Goal: Transaction & Acquisition: Purchase product/service

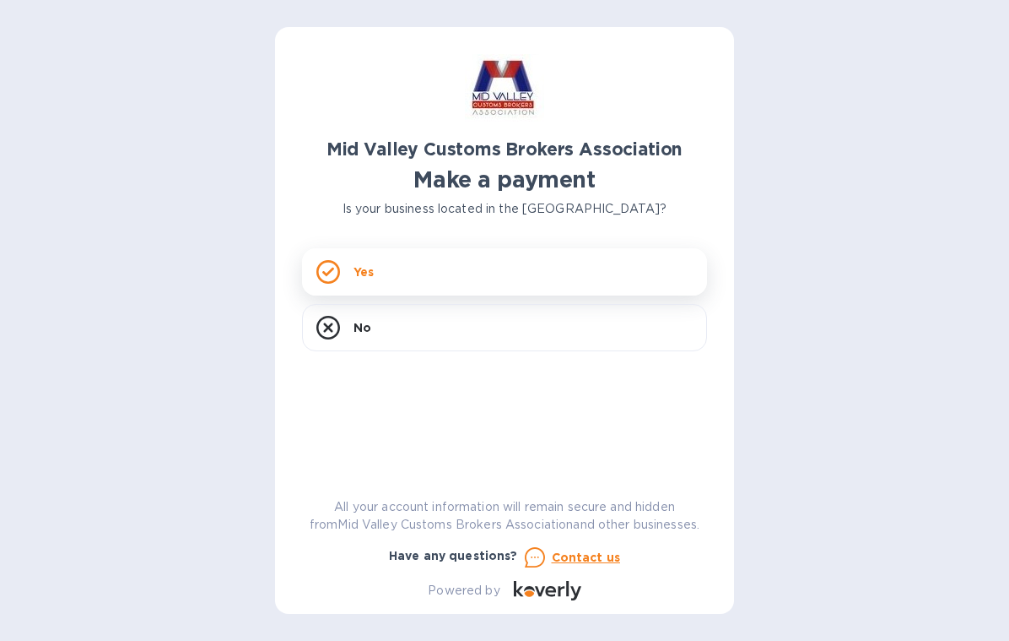
click at [454, 271] on div "Yes" at bounding box center [504, 271] width 405 height 47
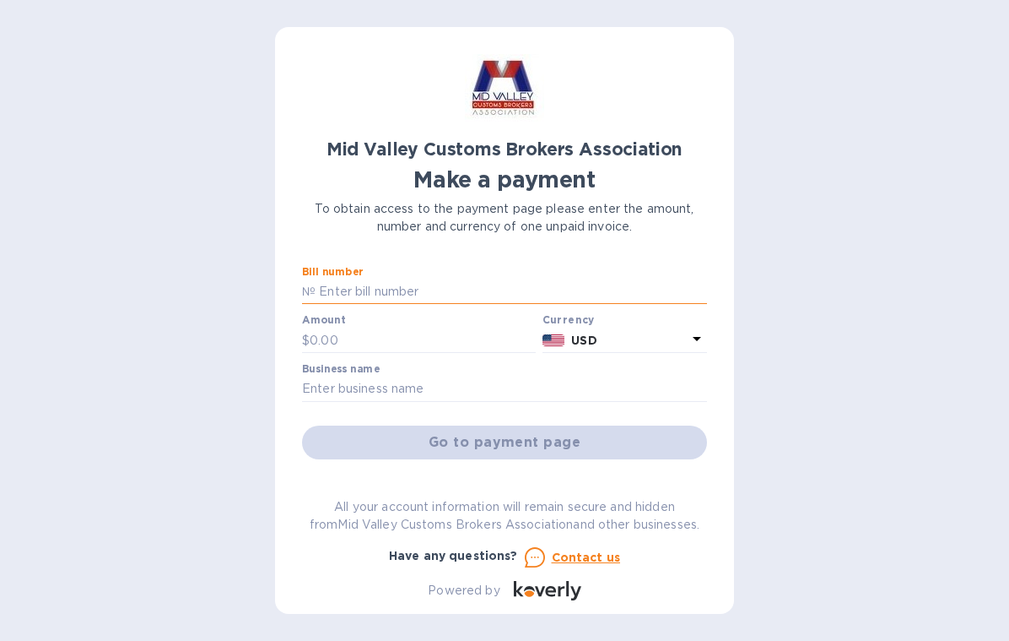
click at [468, 282] on input "text" at bounding box center [512, 291] width 392 height 25
paste input "2025-00039"
type input "2025-00039"
click at [339, 337] on input "text" at bounding box center [423, 339] width 226 height 25
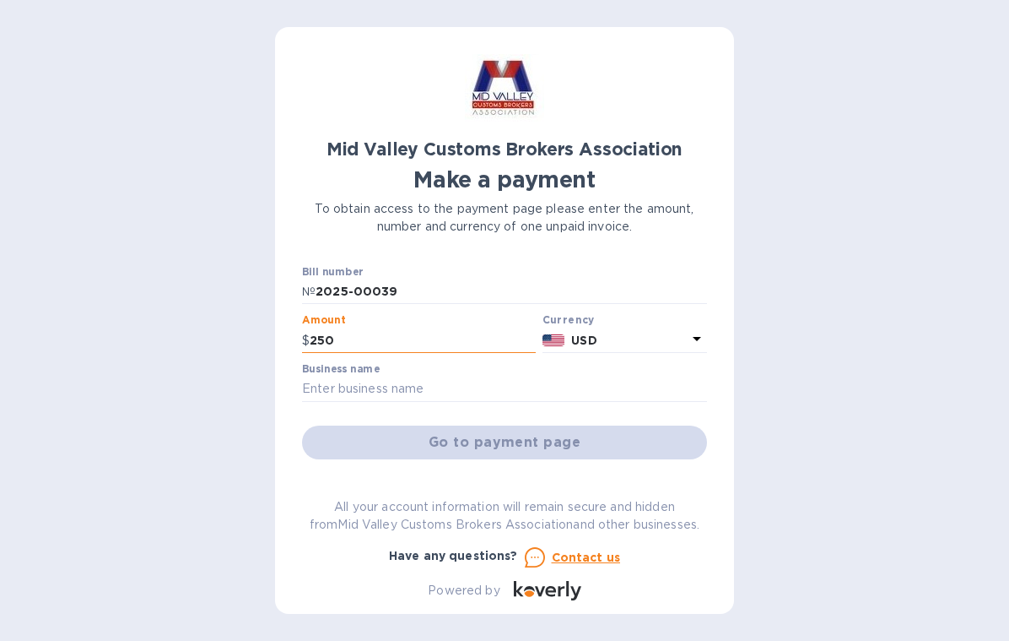
type input "2,500"
click at [400, 380] on input "text" at bounding box center [504, 388] width 405 height 25
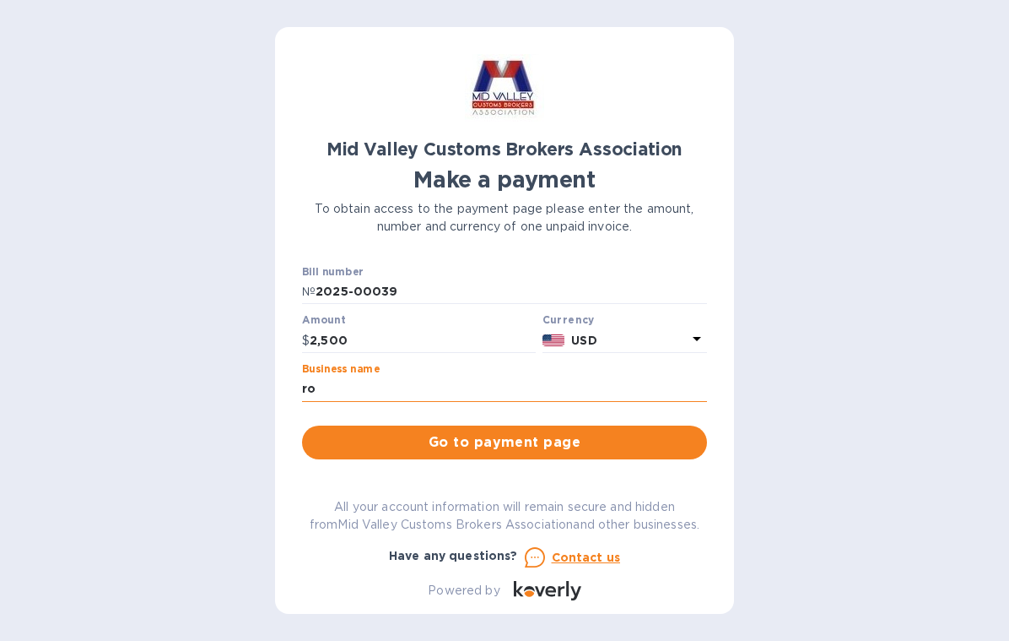
type input "r"
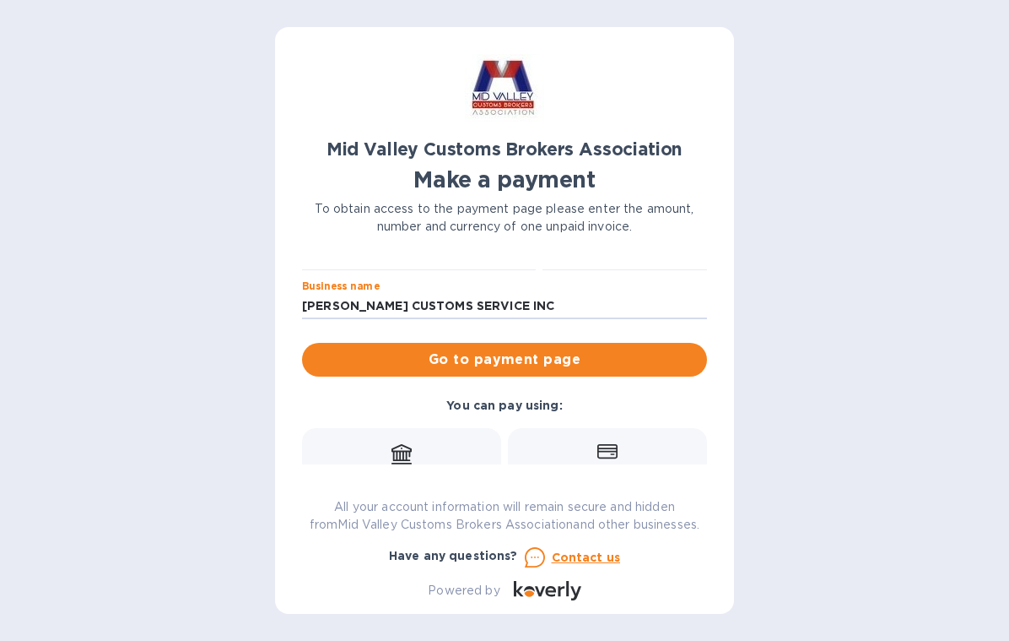
scroll to position [84, 0]
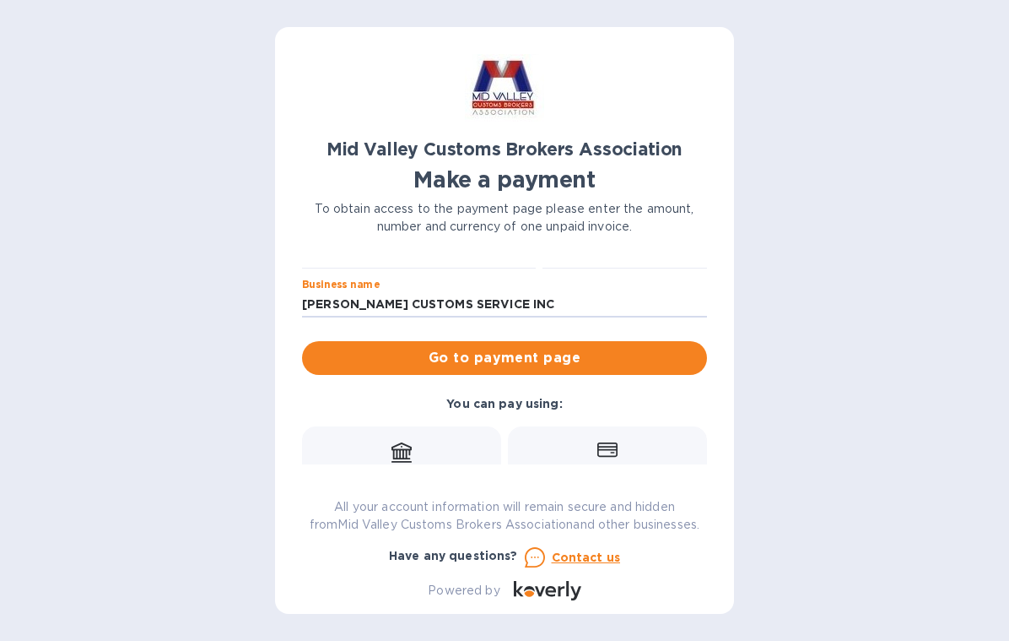
type input "[PERSON_NAME] CUSTOMS SERVICE INC"
drag, startPoint x: 707, startPoint y: 356, endPoint x: 706, endPoint y: 389, distance: 32.9
click at [706, 390] on div "Mid Valley Customs Brokers Association Make a payment To obtain access to the p…" at bounding box center [504, 320] width 459 height 587
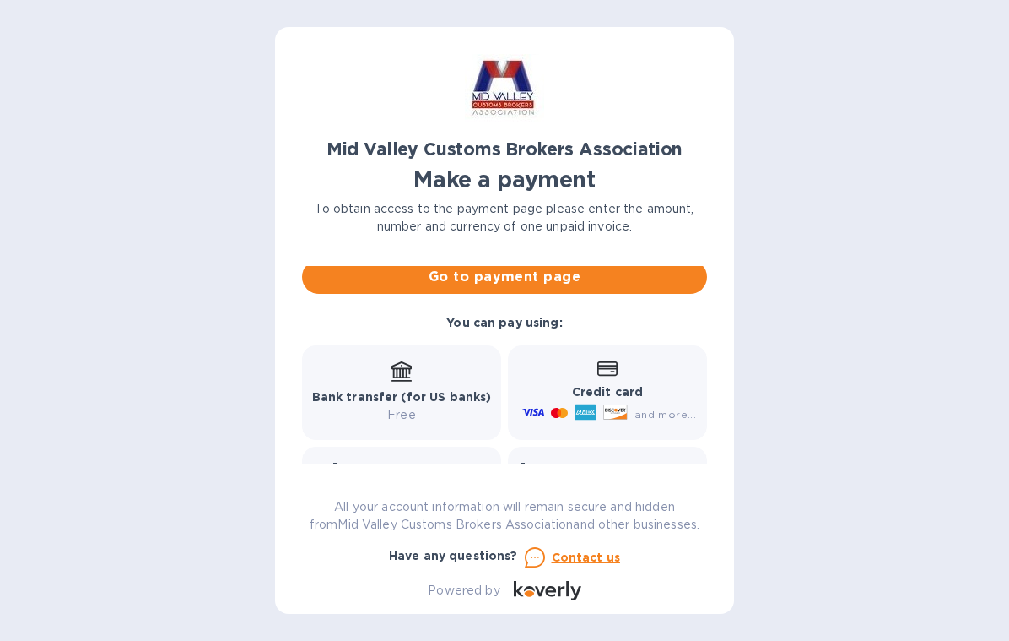
scroll to position [156, 0]
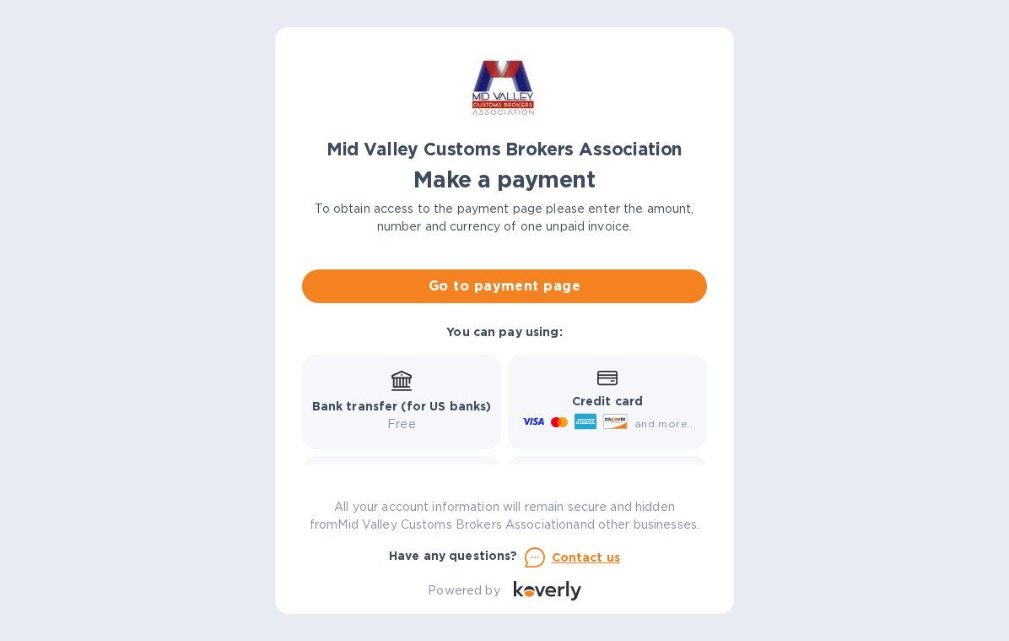
click at [438, 376] on div "Bank transfer (for US banks) Free" at bounding box center [402, 402] width 180 height 62
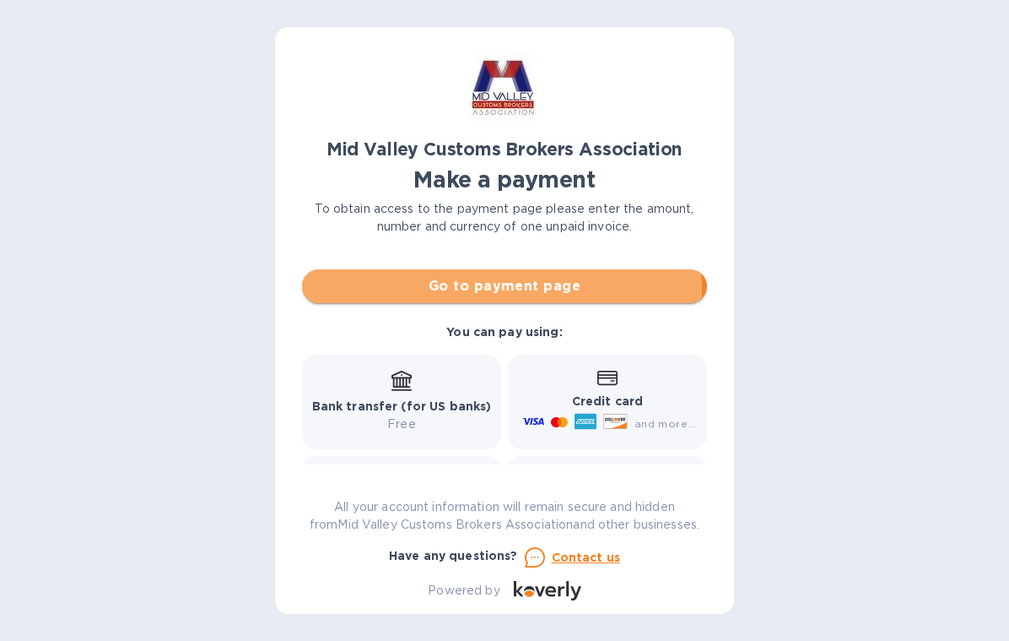
click at [457, 286] on span "Go to payment page" at bounding box center [505, 286] width 378 height 20
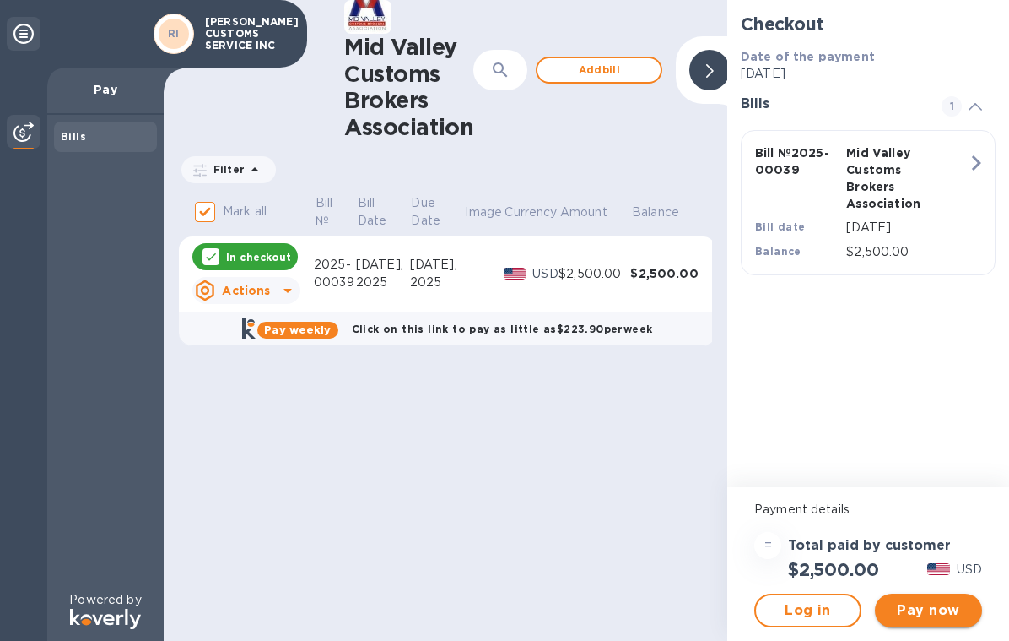
click at [937, 613] on span "Pay now" at bounding box center [929, 610] width 80 height 20
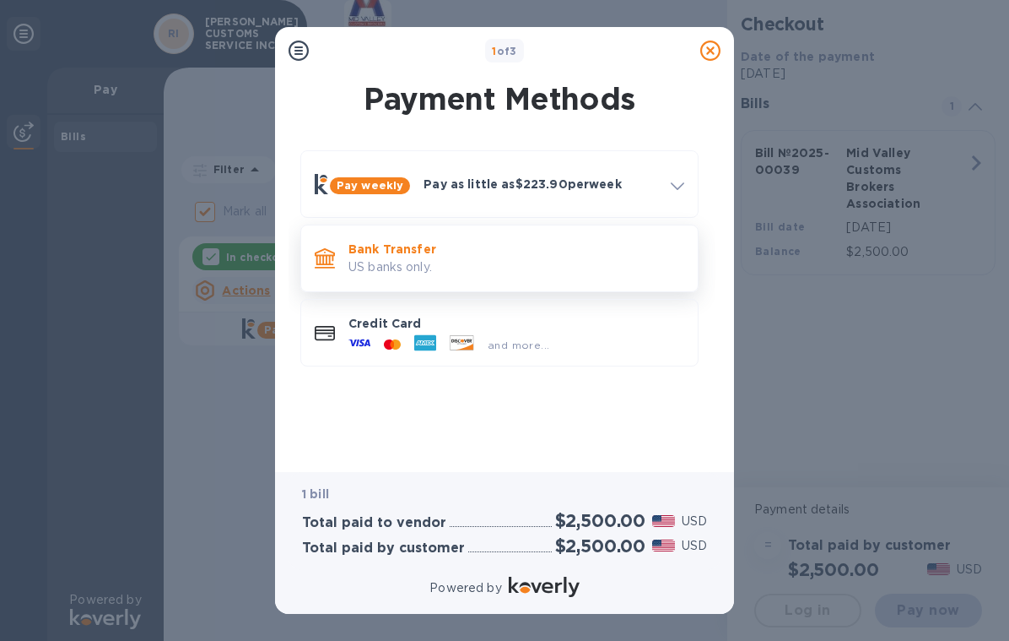
click at [470, 260] on p "US banks only." at bounding box center [517, 267] width 336 height 18
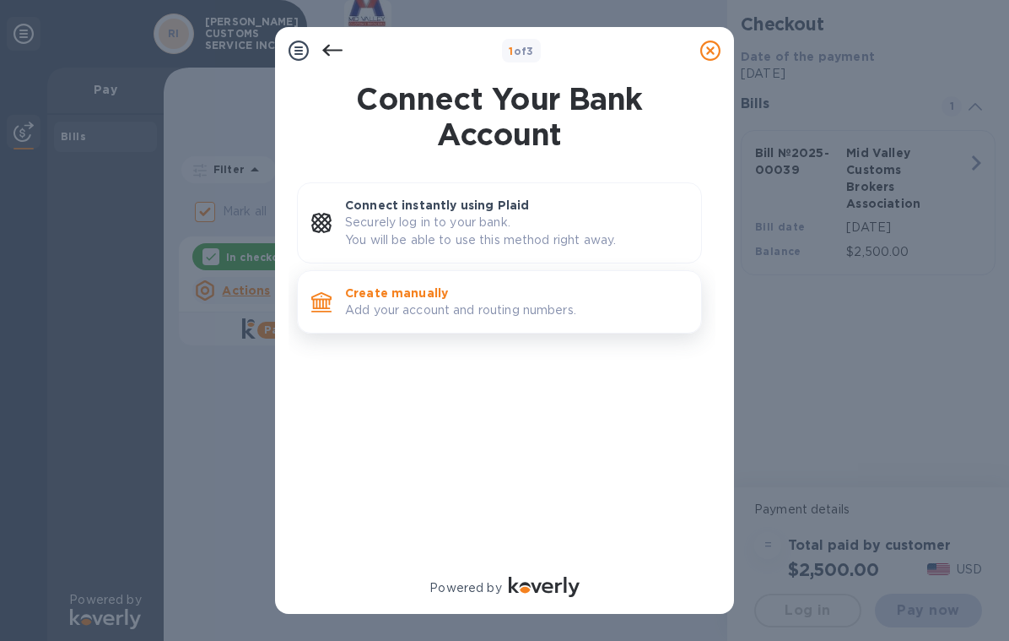
click at [479, 307] on p "Add your account and routing numbers." at bounding box center [516, 310] width 343 height 18
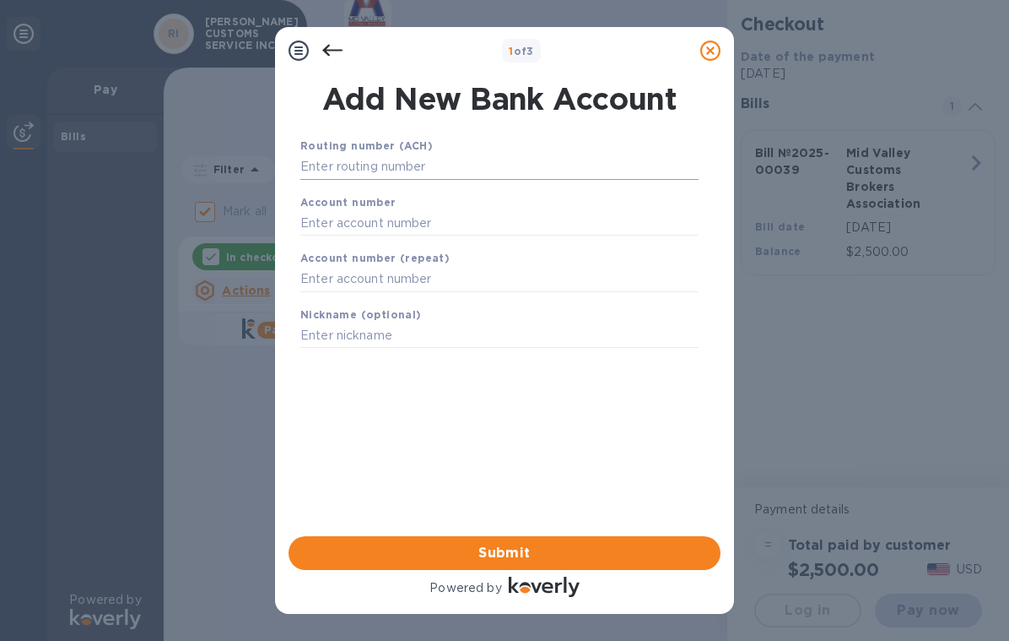
click at [423, 170] on input "text" at bounding box center [499, 166] width 398 height 25
type input "111322994"
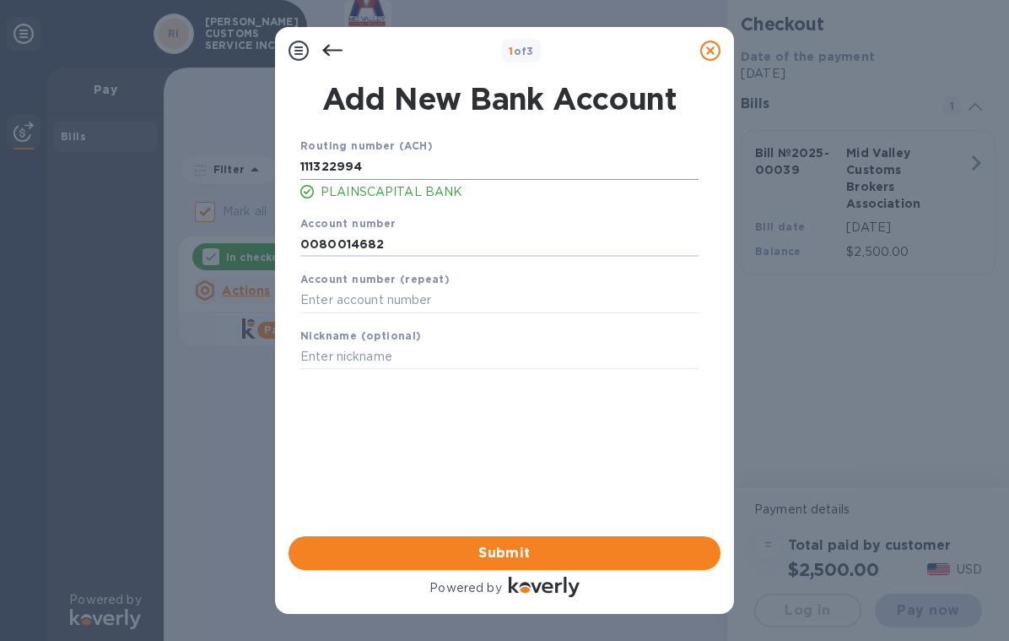
type input "0080014682"
type input "SBC CONFERENCE"
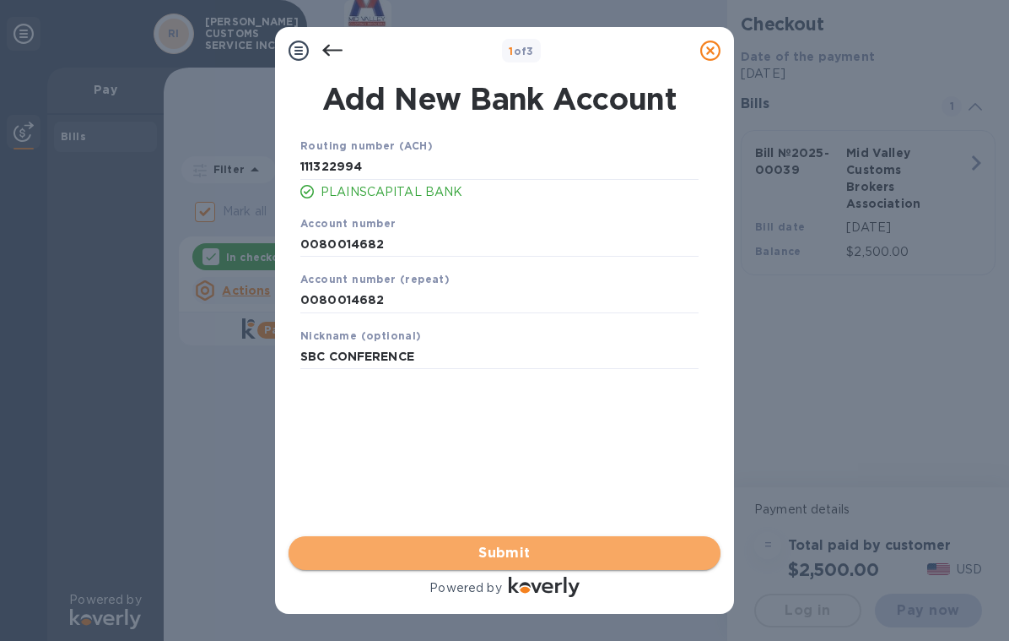
click at [500, 543] on span "Submit" at bounding box center [504, 553] width 405 height 20
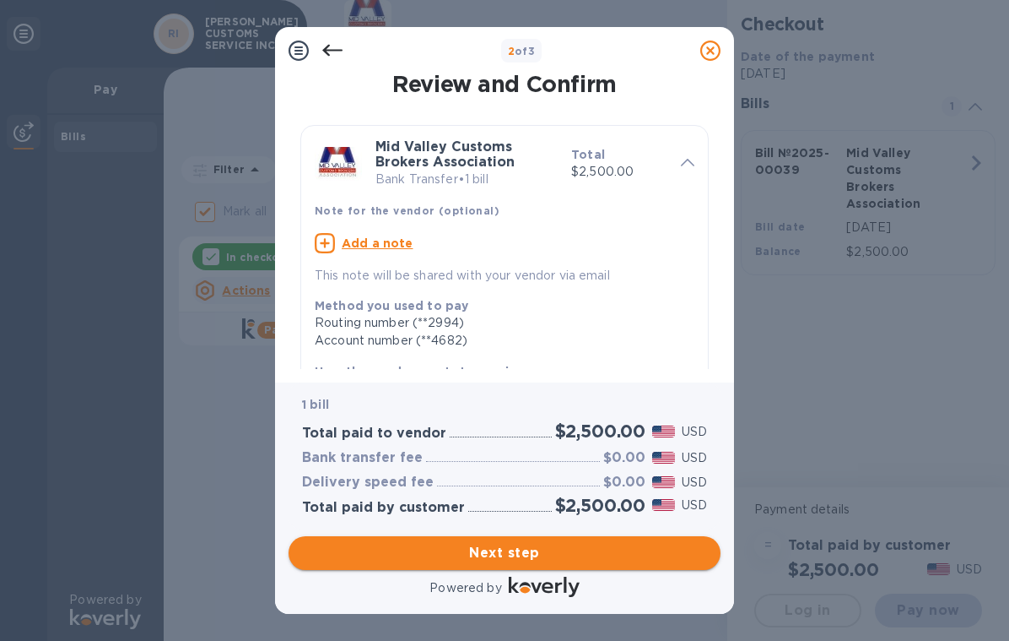
click at [517, 536] on button "Next step" at bounding box center [505, 553] width 432 height 34
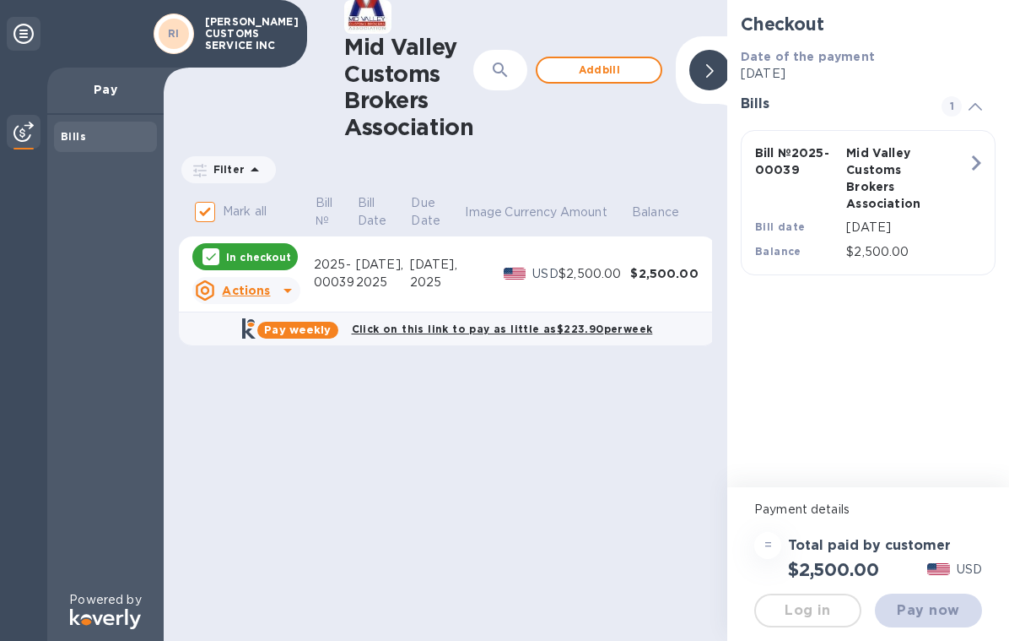
click at [924, 0] on html at bounding box center [504, 0] width 1009 height 0
click at [980, 0] on html at bounding box center [504, 0] width 1009 height 0
click at [971, 0] on html at bounding box center [504, 0] width 1009 height 0
click at [279, 0] on html at bounding box center [504, 0] width 1009 height 0
click at [289, 0] on html at bounding box center [504, 0] width 1009 height 0
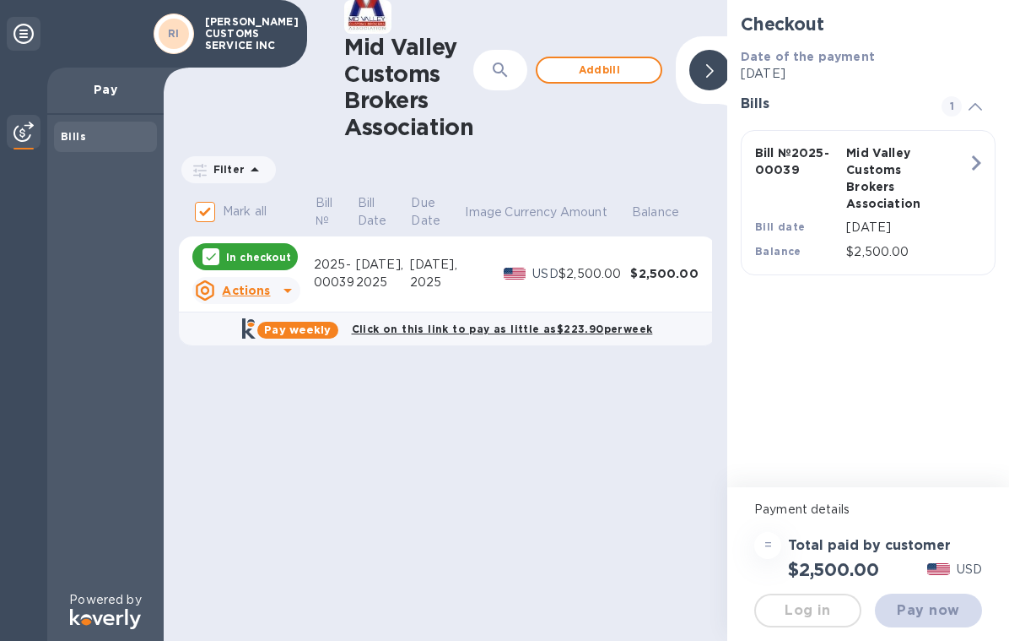
click at [934, 0] on html at bounding box center [504, 0] width 1009 height 0
click at [898, 0] on html at bounding box center [504, 0] width 1009 height 0
click at [976, 0] on html at bounding box center [504, 0] width 1009 height 0
click at [702, 0] on html at bounding box center [504, 0] width 1009 height 0
click at [275, 0] on html at bounding box center [504, 0] width 1009 height 0
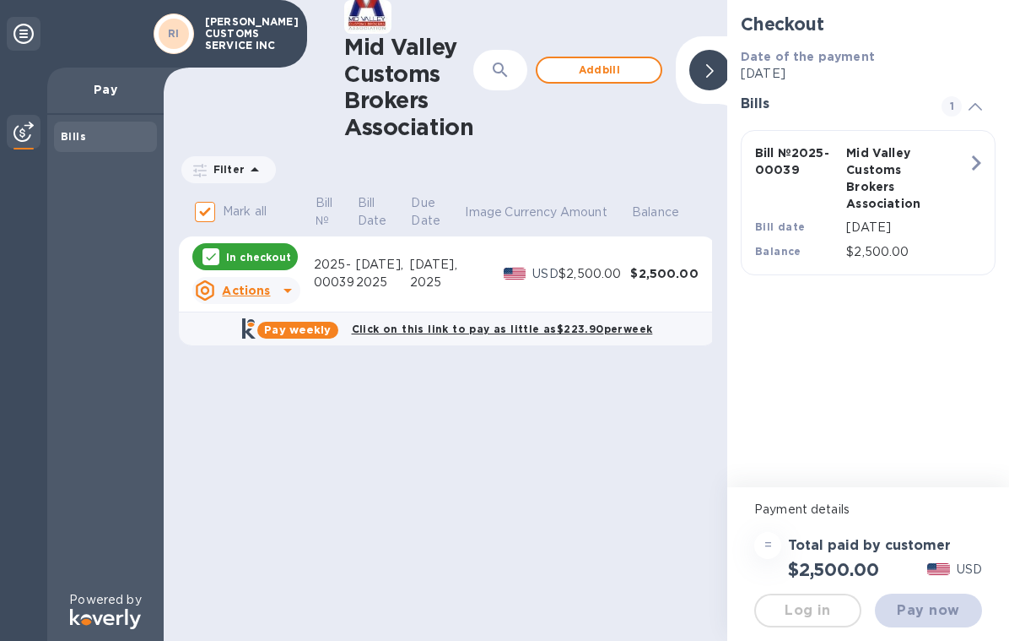
click at [373, 0] on html at bounding box center [504, 0] width 1009 height 0
drag, startPoint x: 879, startPoint y: 360, endPoint x: 890, endPoint y: 680, distance: 320.1
click at [890, 0] on html at bounding box center [504, 0] width 1009 height 0
click at [766, 0] on html at bounding box center [504, 0] width 1009 height 0
click at [960, 0] on html at bounding box center [504, 0] width 1009 height 0
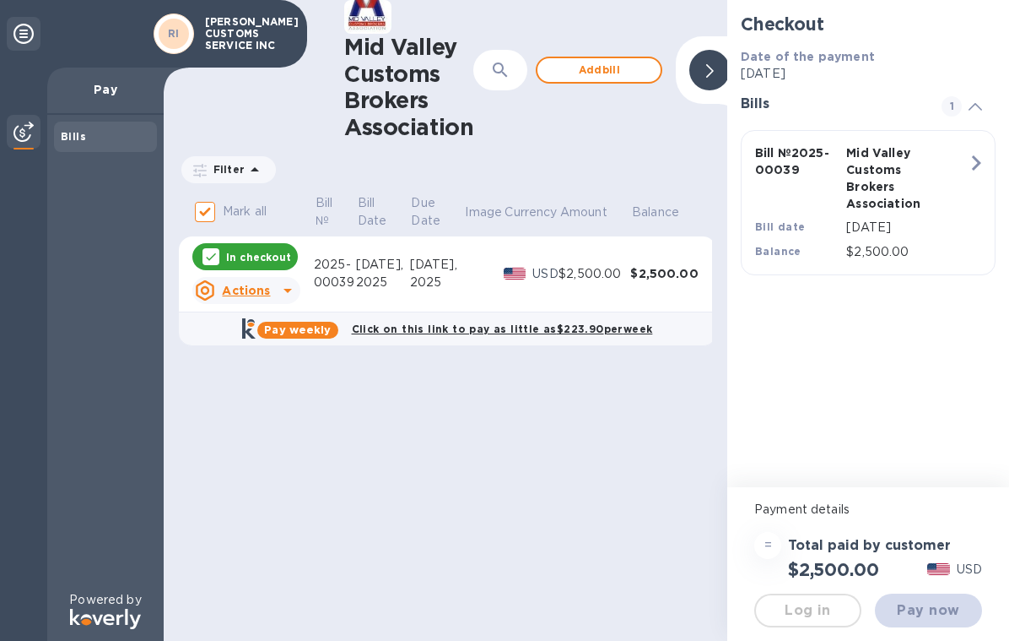
click at [960, 0] on html at bounding box center [504, 0] width 1009 height 0
click at [980, 0] on html at bounding box center [504, 0] width 1009 height 0
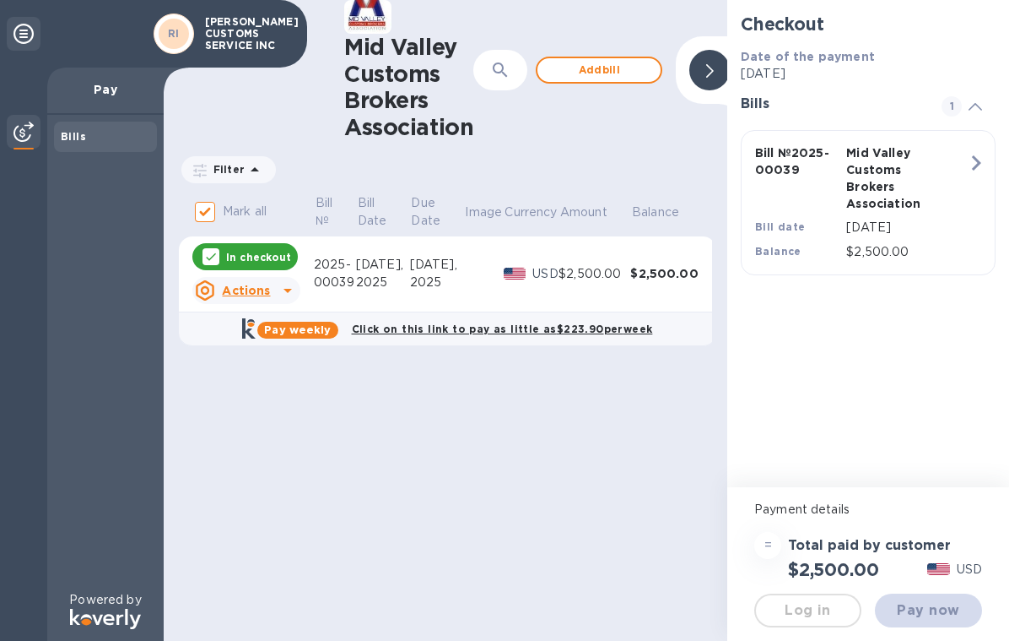
click at [170, 0] on html at bounding box center [504, 0] width 1009 height 0
click at [365, 0] on html at bounding box center [504, 0] width 1009 height 0
click at [935, 606] on span "Pay now" at bounding box center [929, 610] width 80 height 20
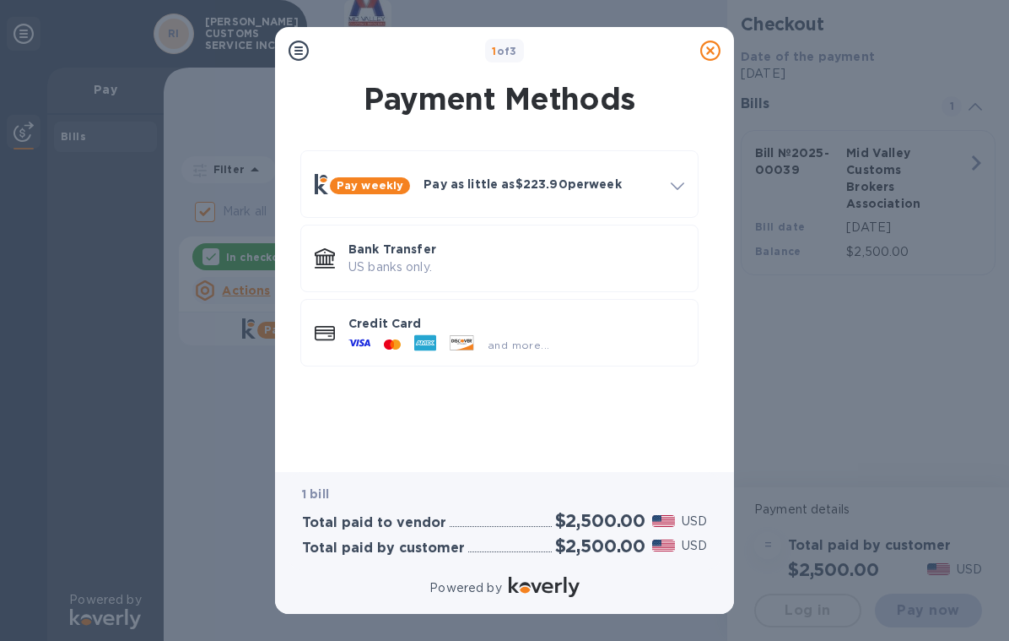
scroll to position [41, 0]
click at [626, 258] on p "US banks only." at bounding box center [517, 267] width 336 height 18
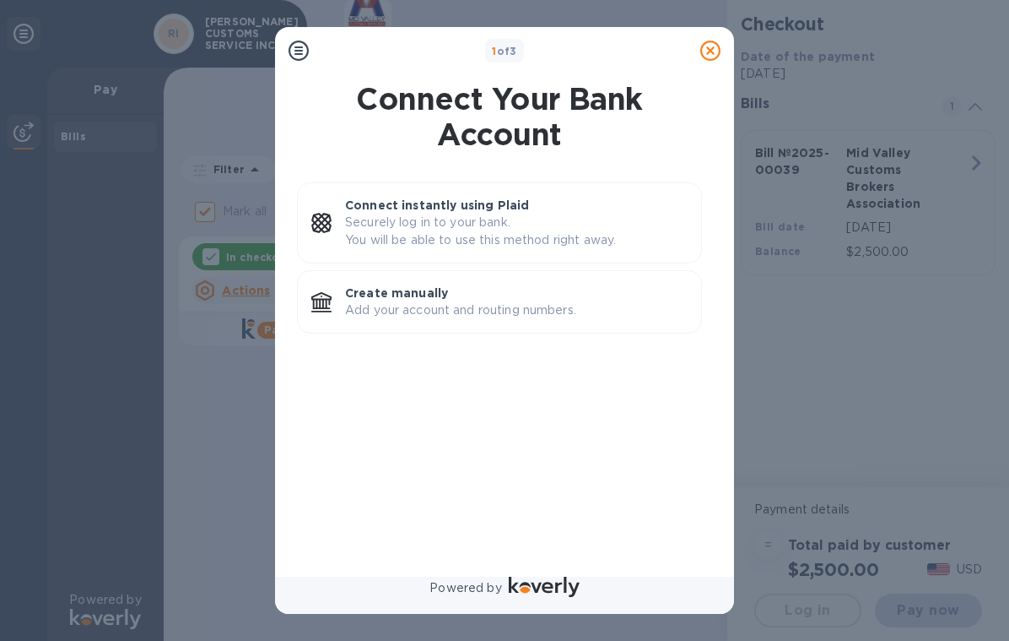
scroll to position [0, 0]
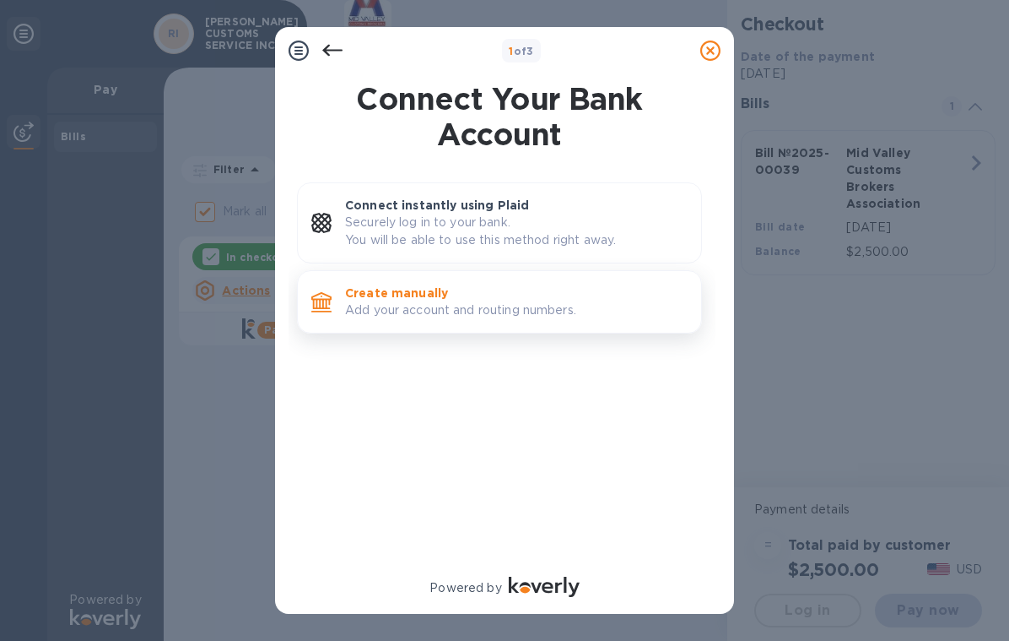
click at [588, 287] on p "Create manually" at bounding box center [516, 292] width 343 height 17
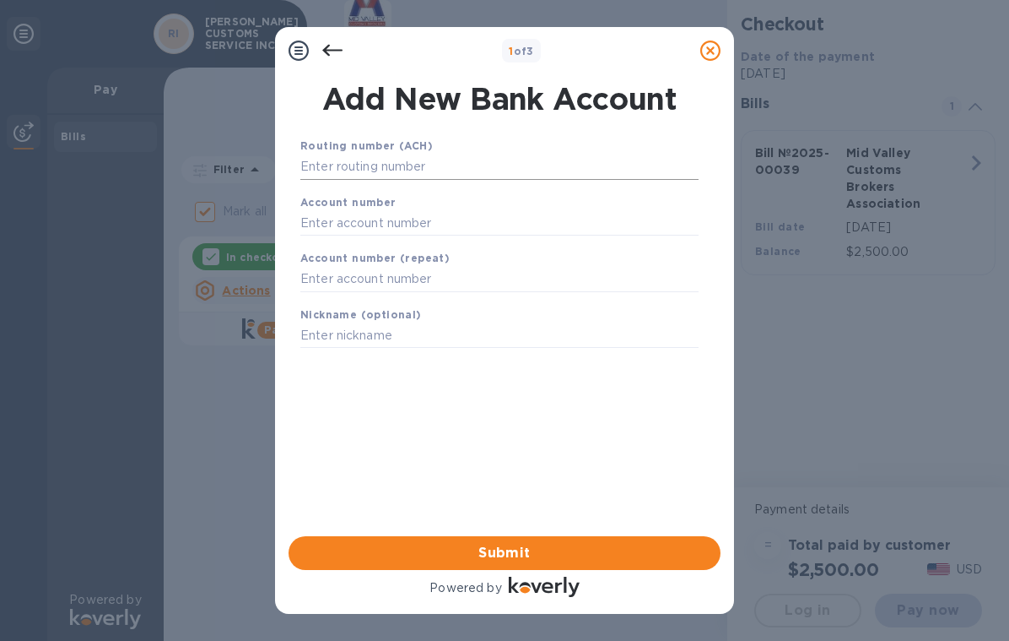
click at [472, 163] on input "text" at bounding box center [499, 166] width 398 height 25
type input "111322994"
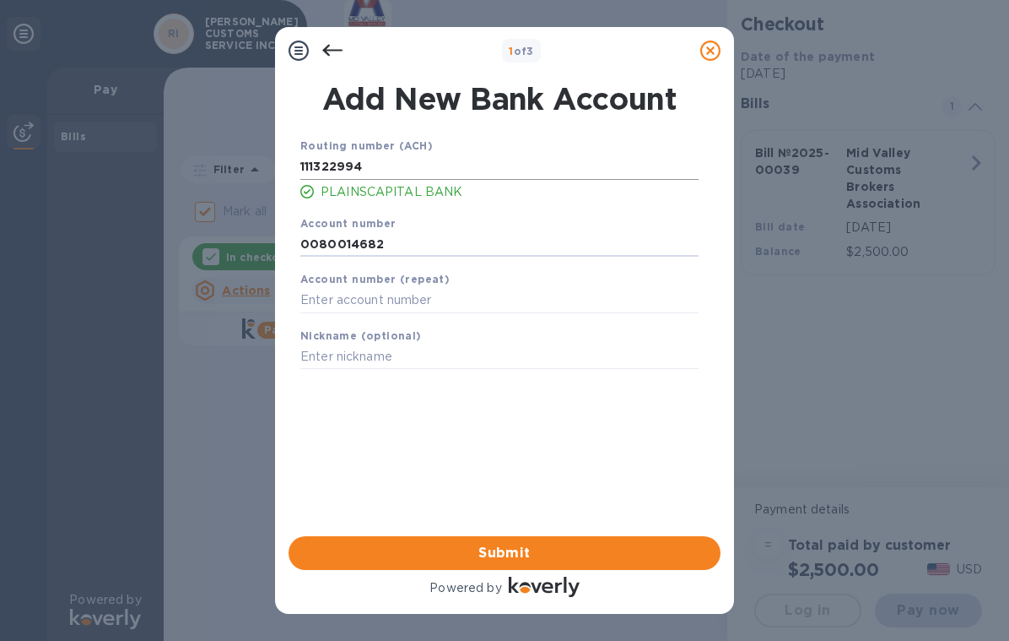
type input "0080014682"
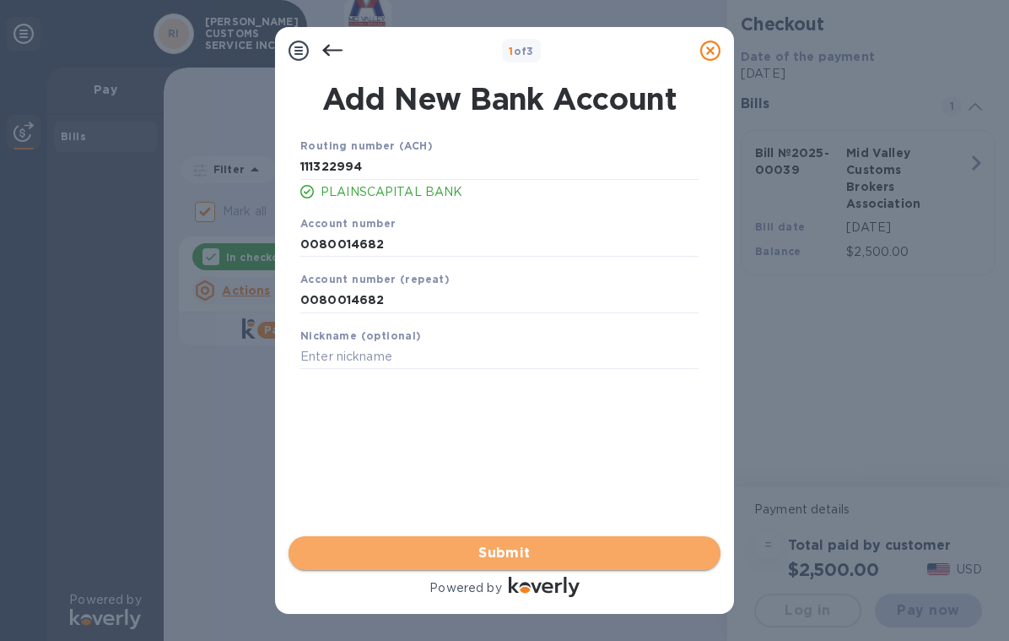
click at [444, 543] on span "Submit" at bounding box center [504, 553] width 405 height 20
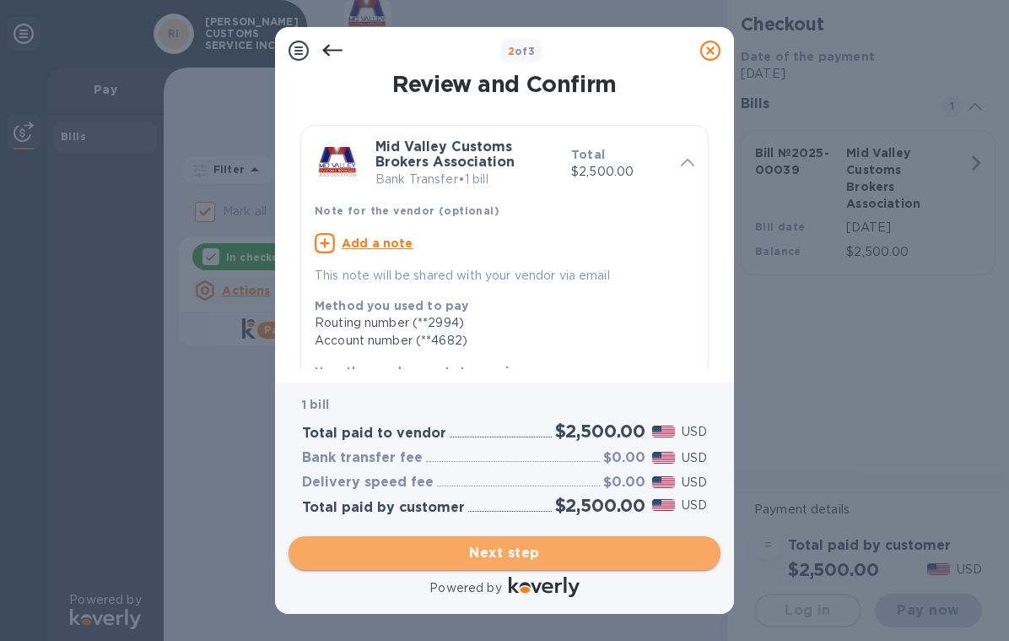
click at [490, 543] on span "Next step" at bounding box center [504, 553] width 405 height 20
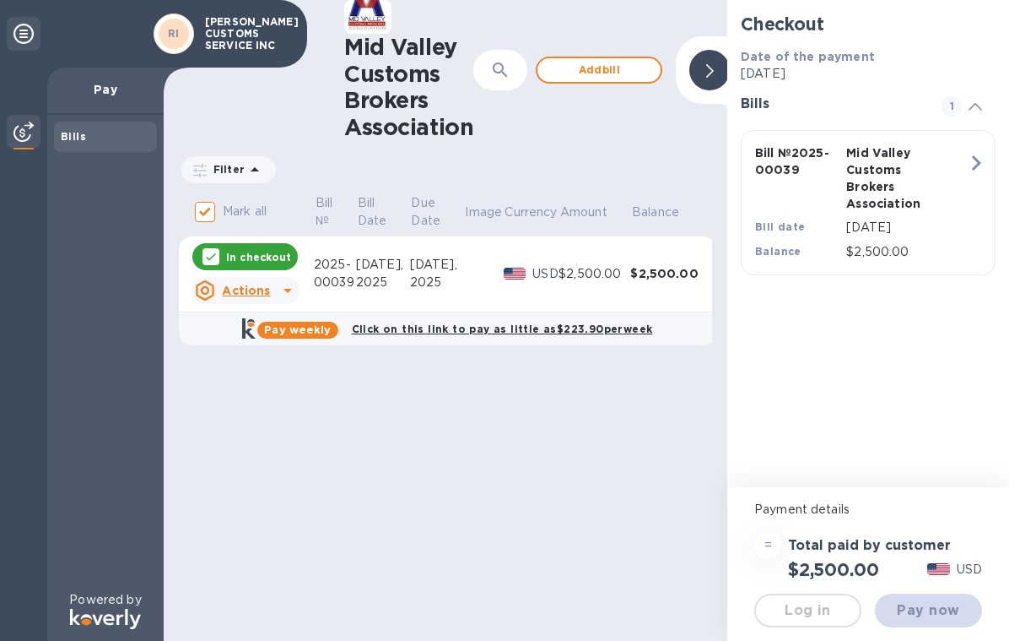
click at [408, 0] on html at bounding box center [504, 0] width 1009 height 0
